Goal: Task Accomplishment & Management: Complete application form

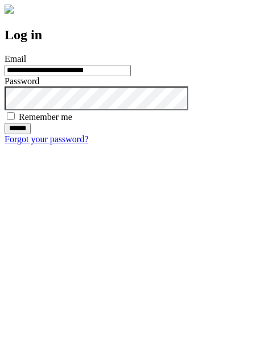
type input "**********"
click at [31, 134] on input "******" at bounding box center [18, 128] width 26 height 11
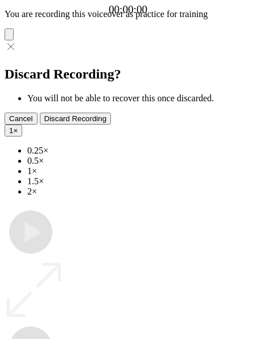
type input "**********"
